Goal: Task Accomplishment & Management: Manage account settings

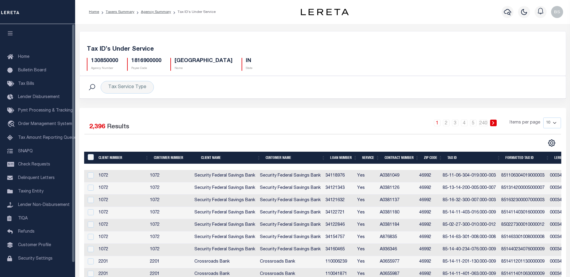
scroll to position [0, 213]
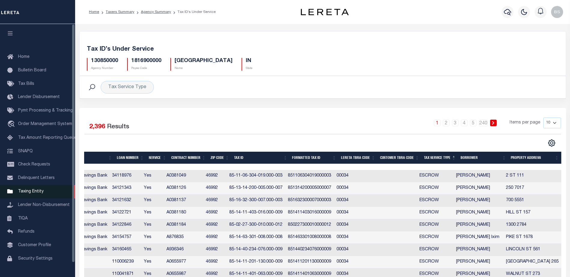
click at [19, 193] on span "Taxing Entity" at bounding box center [31, 192] width 26 height 4
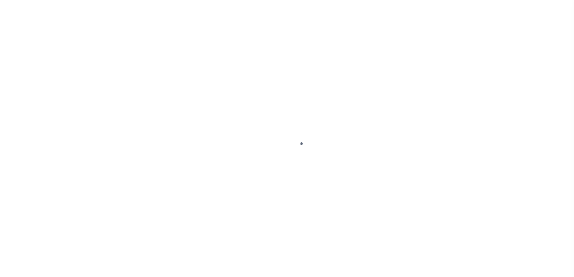
scroll to position [15, 0]
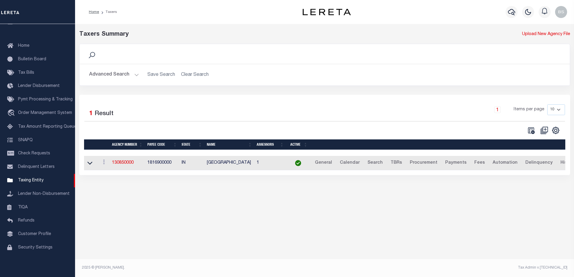
click at [118, 75] on button "Advanced Search" at bounding box center [114, 75] width 50 height 12
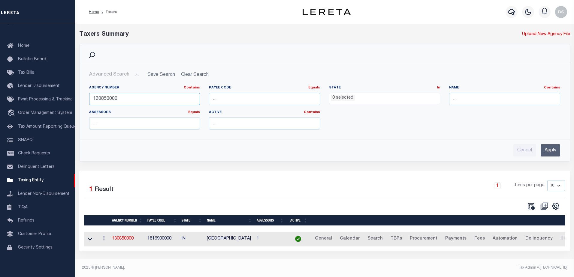
drag, startPoint x: 117, startPoint y: 98, endPoint x: 79, endPoint y: 98, distance: 37.8
click at [80, 98] on div "Advanced Search Save Search Clear Search tblPayees_dynamictable_____DefaultSave…" at bounding box center [325, 112] width 490 height 97
type input "320600000"
click at [557, 148] on input "Apply" at bounding box center [551, 150] width 20 height 12
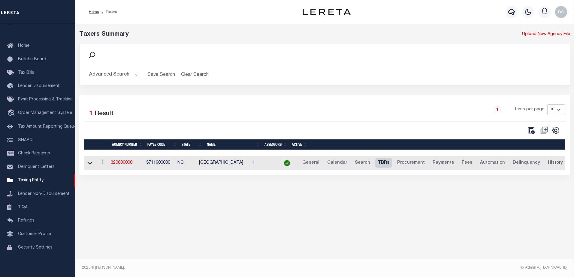
click at [390, 164] on link "TBRs" at bounding box center [383, 164] width 17 height 10
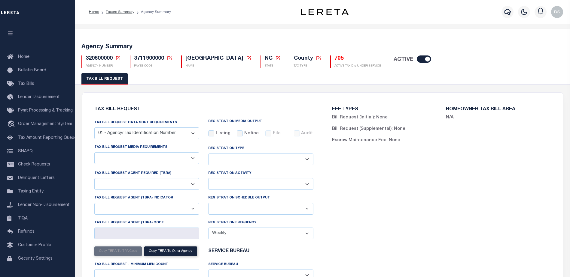
checkbox input "false"
select select "22"
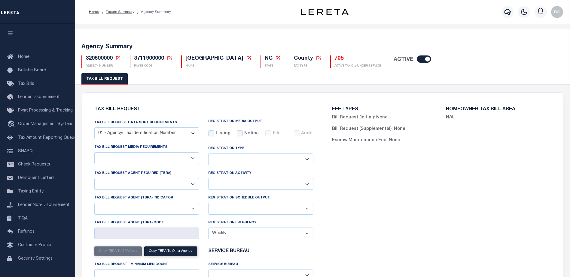
select select "false"
select select
select select "7803021001"
click at [236, 212] on select "Delta File Full File" at bounding box center [260, 209] width 105 height 12
select select "1"
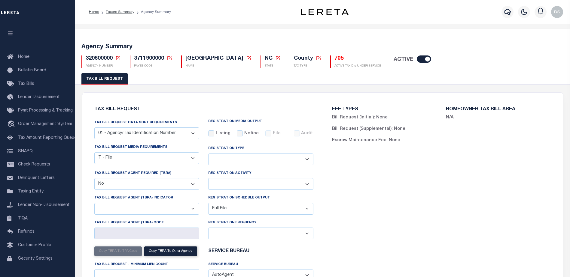
click at [208, 204] on select "Delta File Full File" at bounding box center [260, 209] width 105 height 12
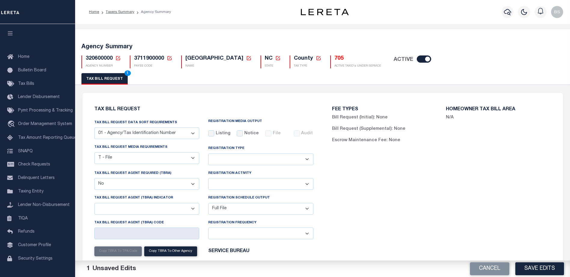
click at [563, 268] on button "Save Edits" at bounding box center [539, 269] width 49 height 13
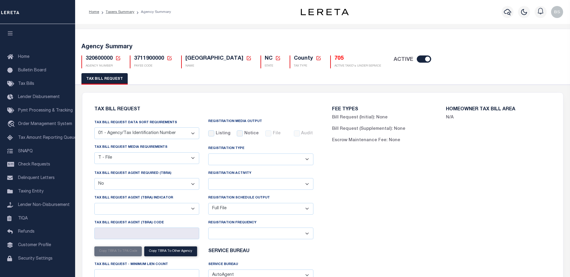
click at [349, 62] on div "705 ACTIVE TAXID's UNDER SERVICE" at bounding box center [355, 62] width 51 height 13
click at [349, 62] on h5 "705" at bounding box center [357, 59] width 47 height 7
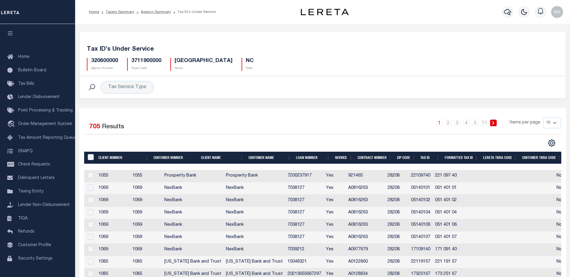
scroll to position [0, 194]
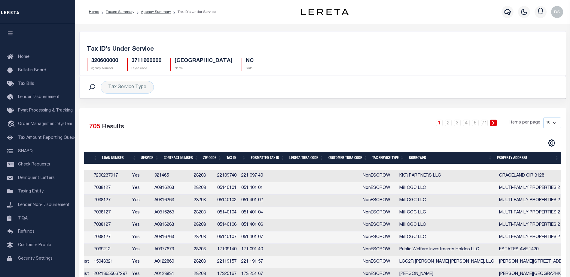
click at [395, 157] on th "Tax Service Type" at bounding box center [388, 158] width 37 height 12
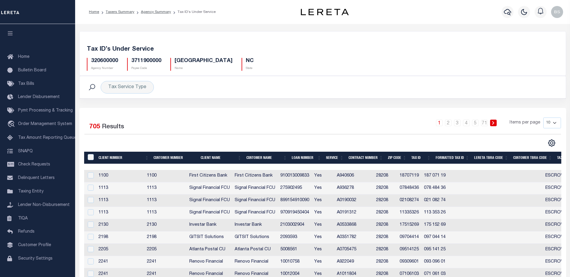
click at [223, 140] on div at bounding box center [203, 143] width 238 height 8
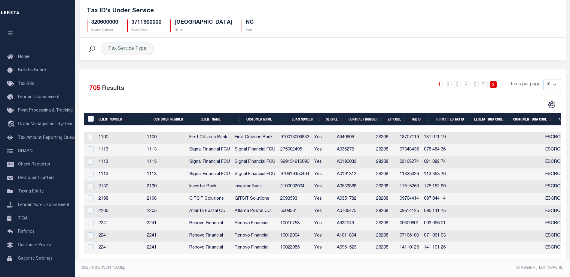
scroll to position [43, 0]
click at [554, 81] on select "10 25 50 100" at bounding box center [552, 84] width 18 height 11
select select "100"
click at [543, 79] on select "10 25 50 100" at bounding box center [552, 84] width 18 height 11
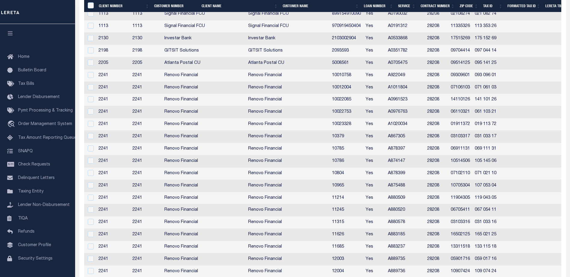
scroll to position [183, 0]
